Goal: Task Accomplishment & Management: Manage account settings

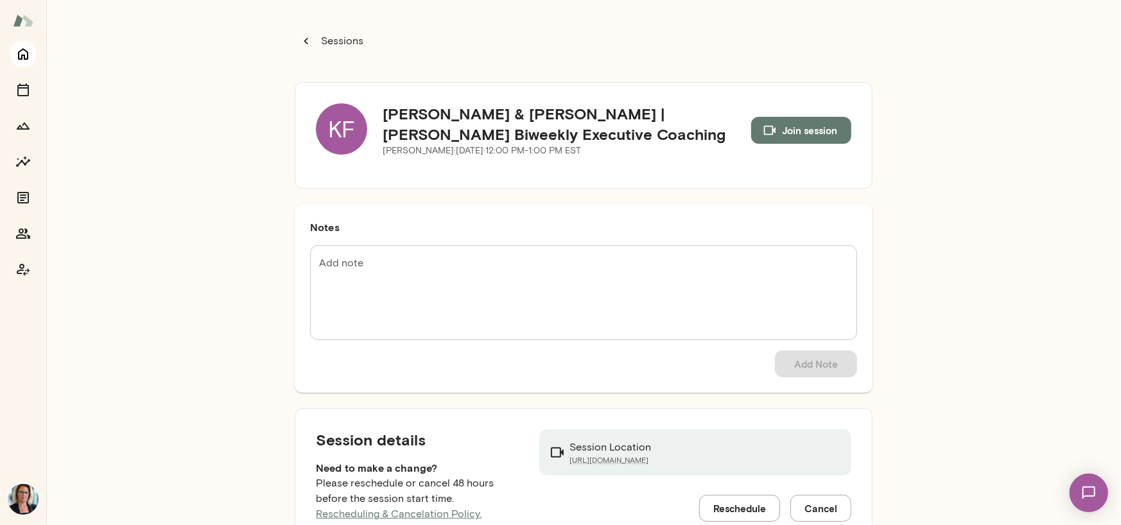
click at [19, 63] on button "Home" at bounding box center [23, 54] width 26 height 26
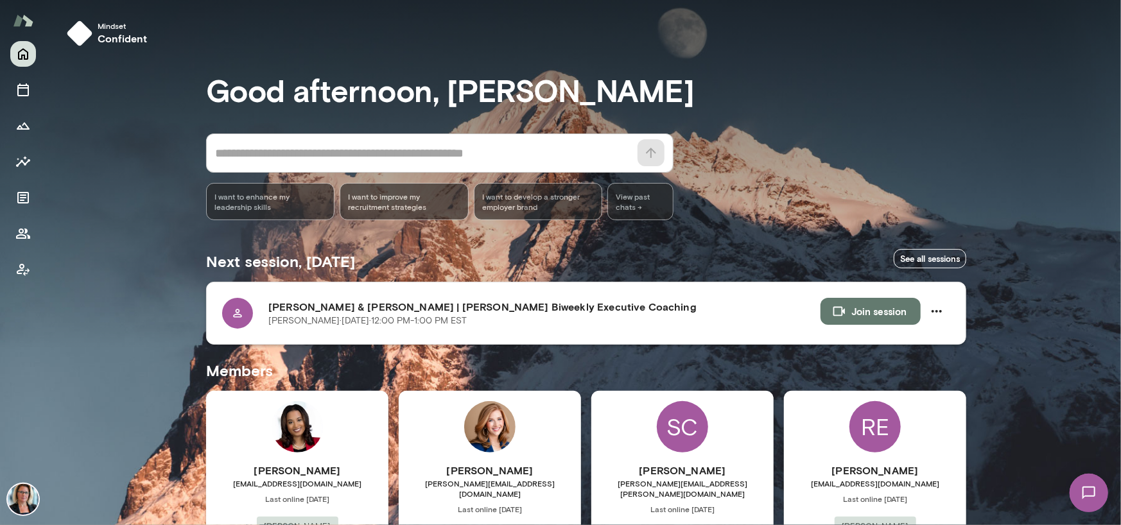
click at [231, 313] on icon at bounding box center [237, 313] width 13 height 13
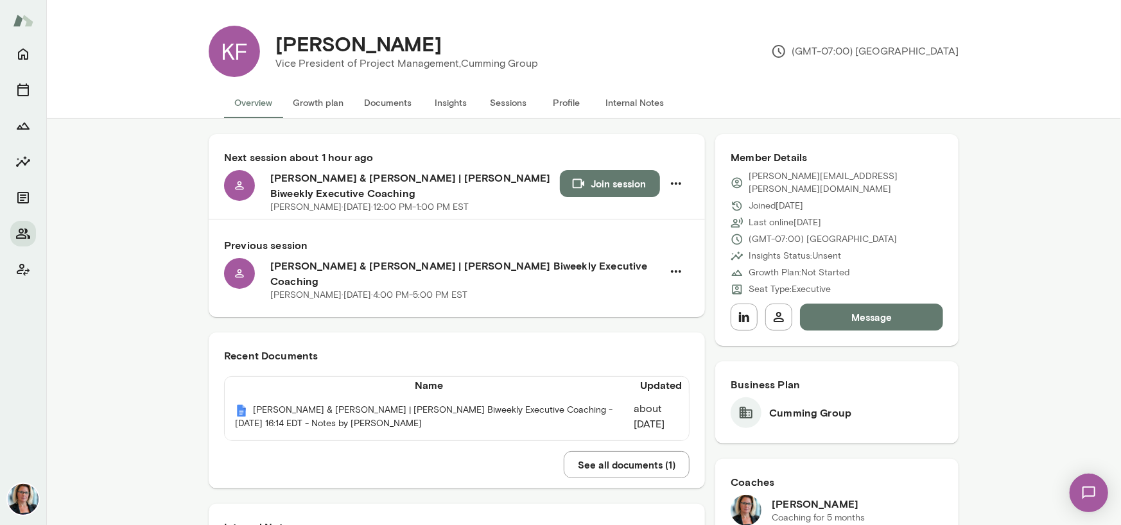
click at [509, 107] on button "Sessions" at bounding box center [509, 102] width 58 height 31
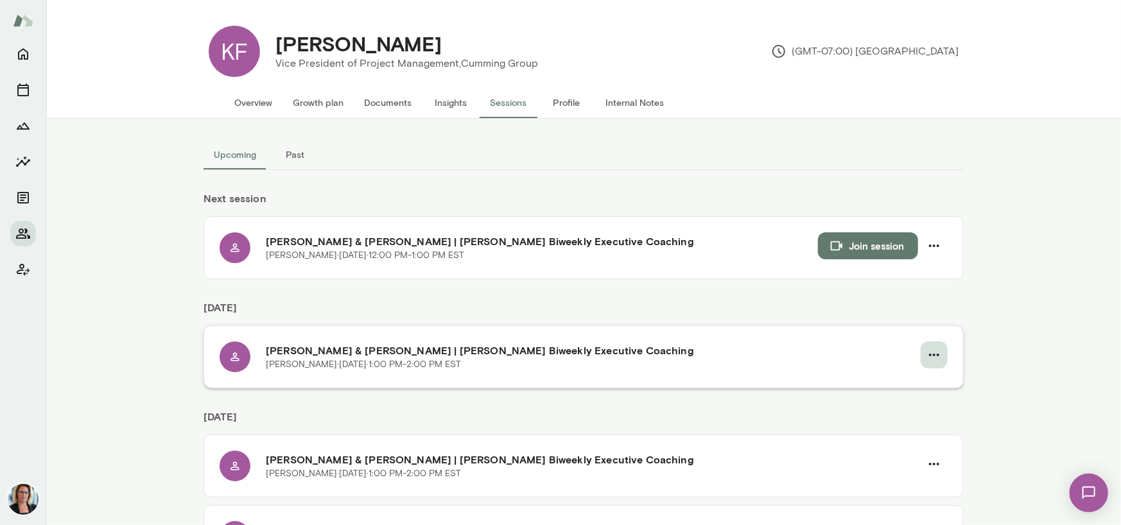
click at [930, 349] on icon "button" at bounding box center [934, 354] width 15 height 15
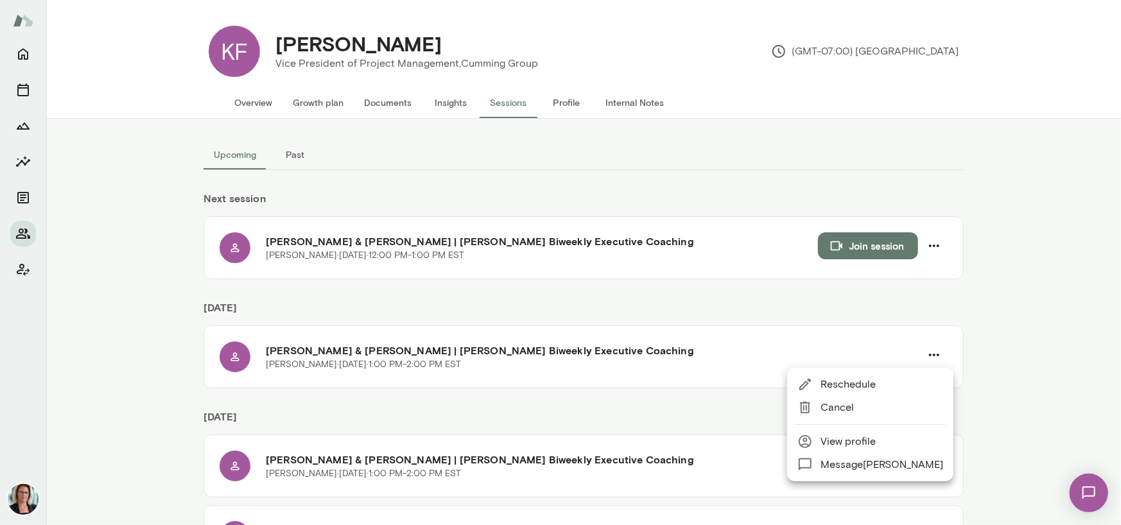
click at [868, 385] on span "Reschedule" at bounding box center [882, 384] width 123 height 15
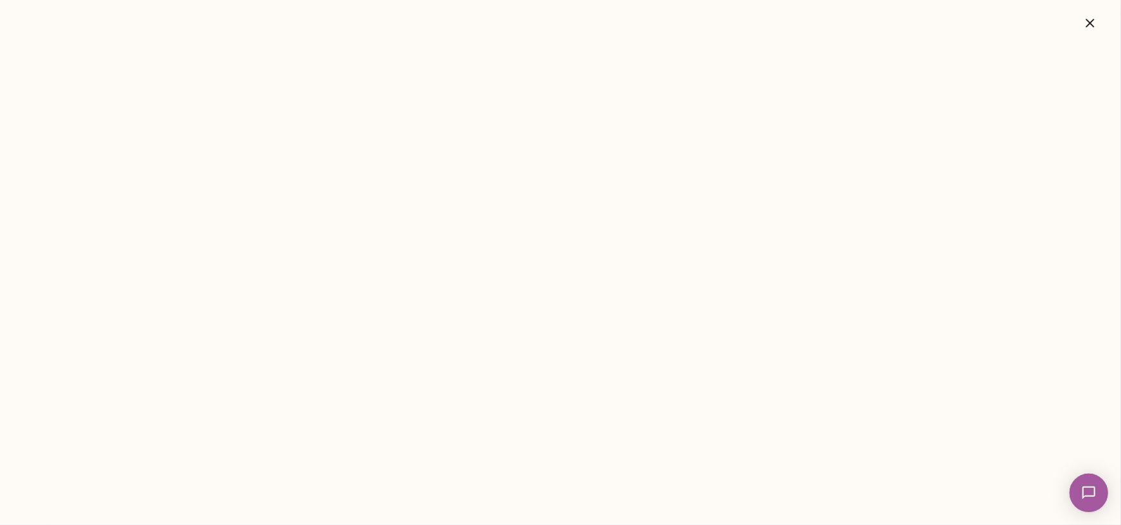
click at [1087, 26] on icon "button" at bounding box center [1090, 23] width 8 height 8
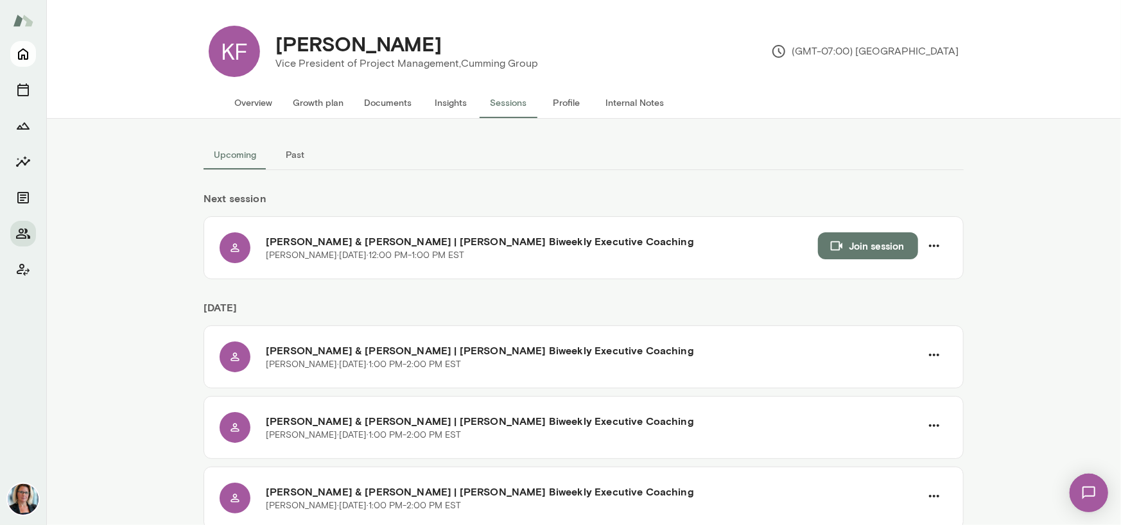
click at [18, 51] on icon "Home" at bounding box center [22, 53] width 15 height 15
